Goal: Use online tool/utility: Utilize a website feature to perform a specific function

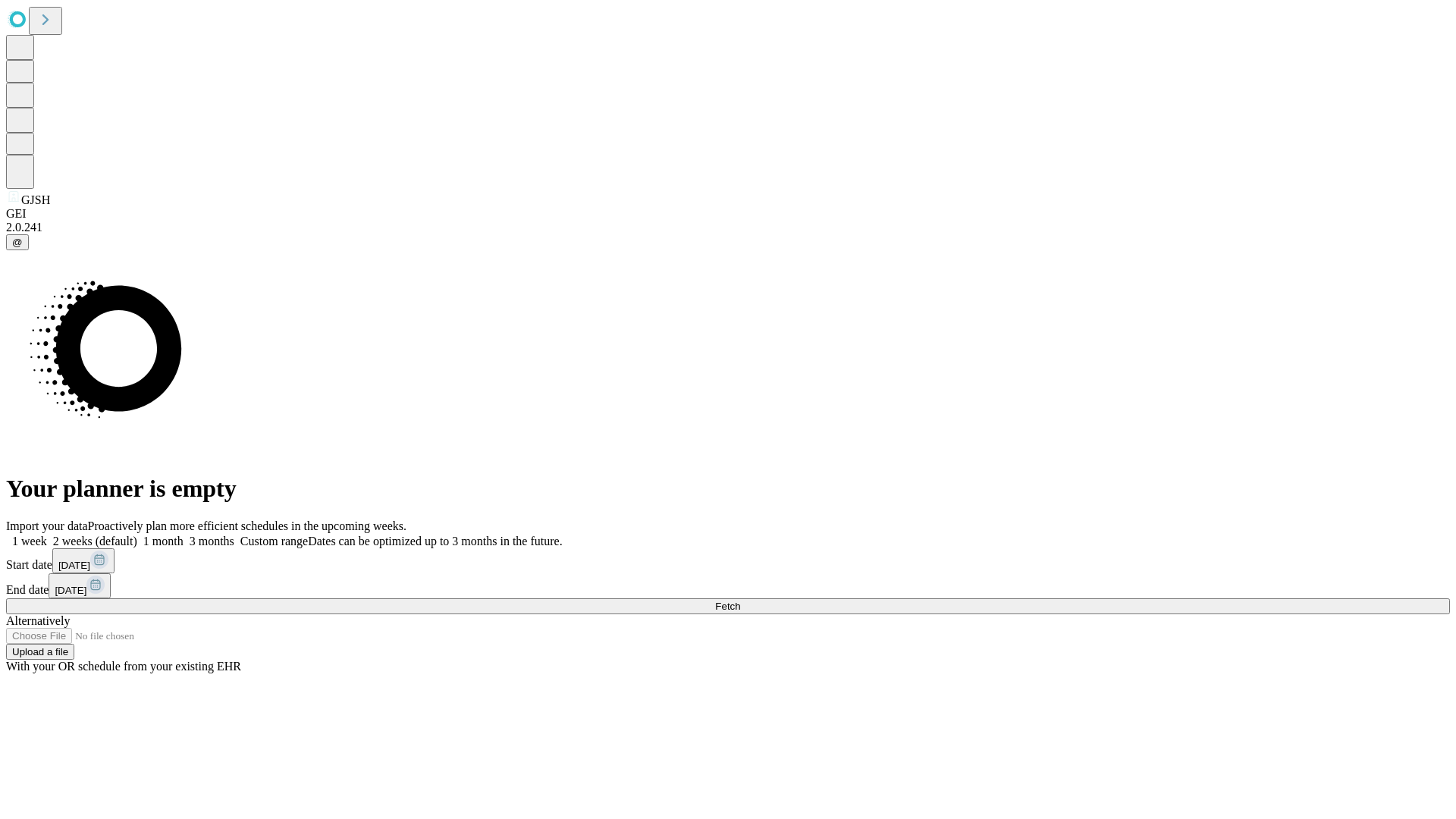
click at [740, 601] on span "Fetch" at bounding box center [727, 606] width 25 height 11
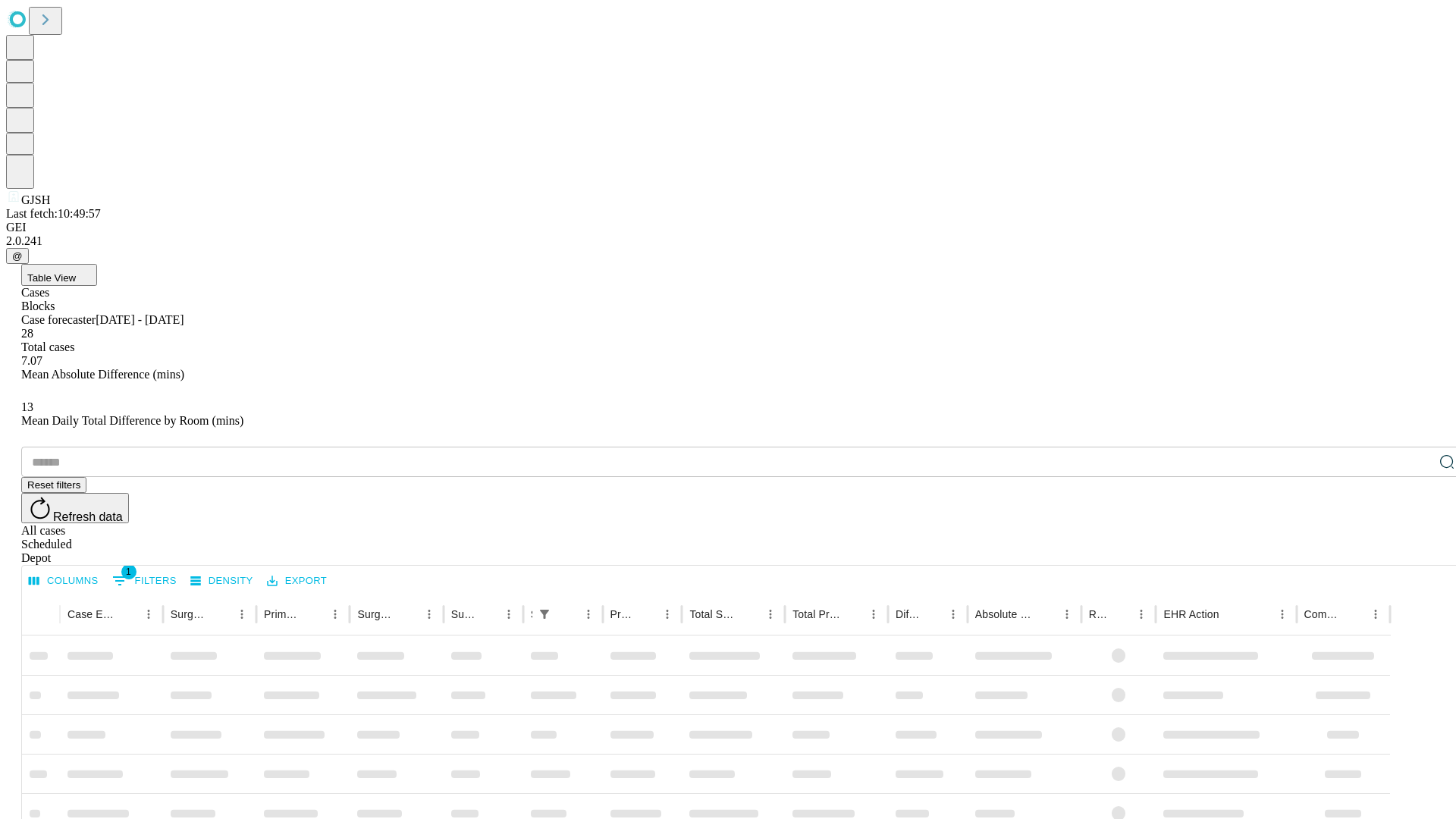
click at [76, 272] on span "Table View" at bounding box center [51, 278] width 48 height 11
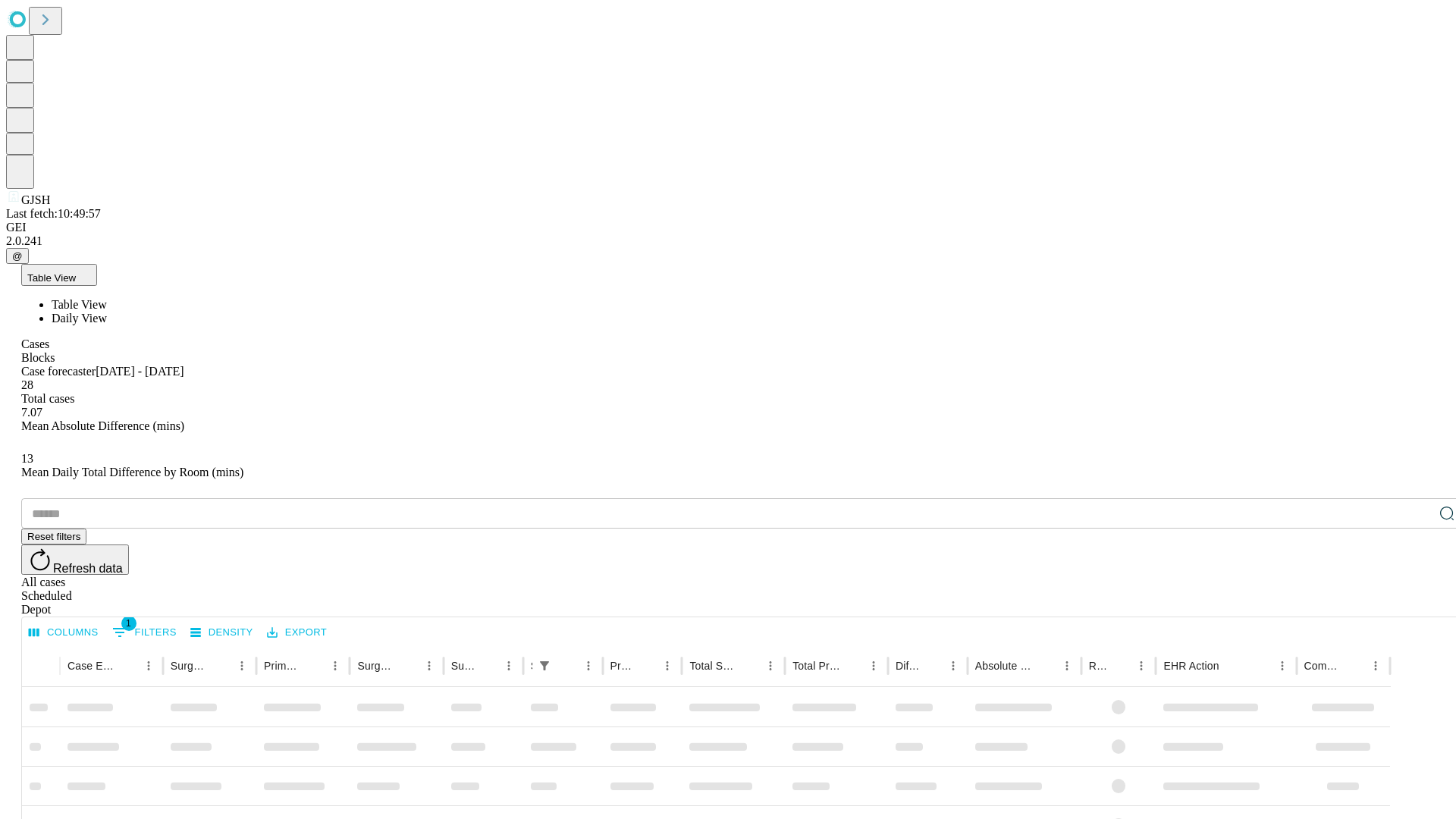
click at [106, 311] on span "Daily View" at bounding box center [79, 318] width 56 height 13
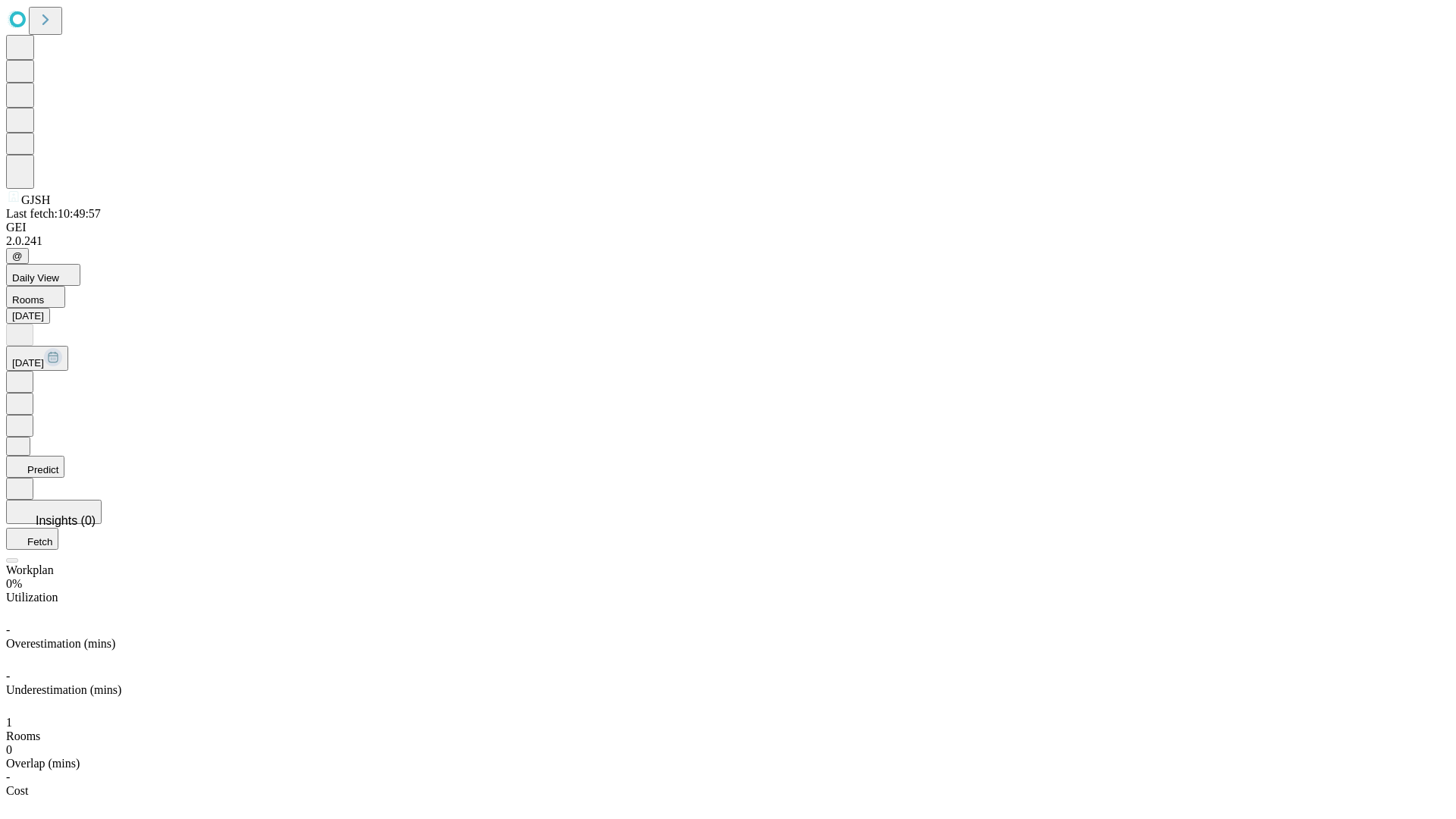
click at [65, 456] on button "Predict" at bounding box center [35, 467] width 58 height 22
